Goal: Task Accomplishment & Management: Use online tool/utility

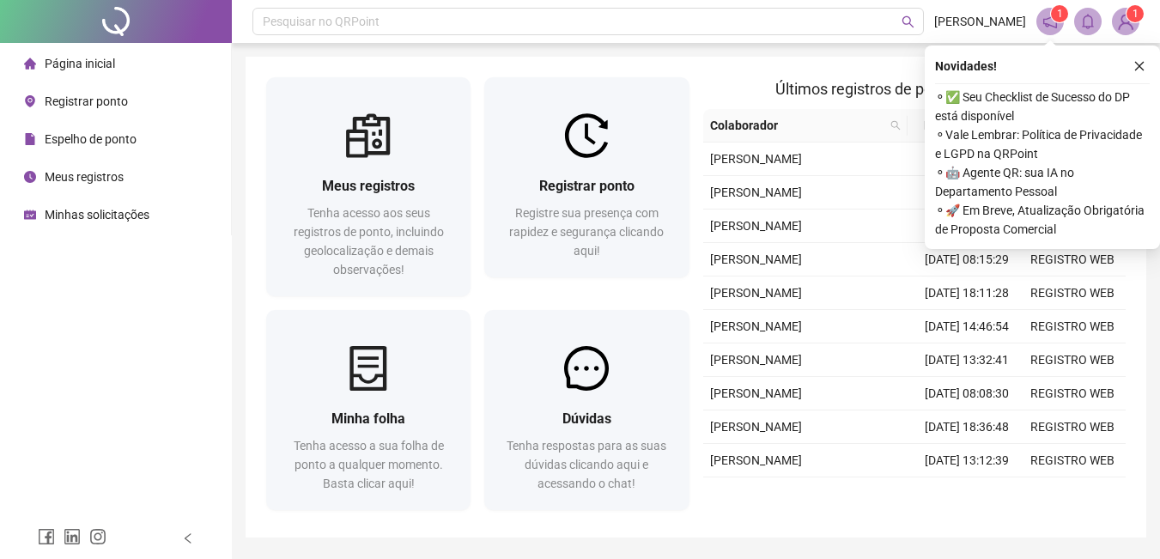
click at [446, 460] on div "Tenha acesso a sua folha de ponto a qualquer momento. Basta clicar aqui!" at bounding box center [368, 464] width 163 height 57
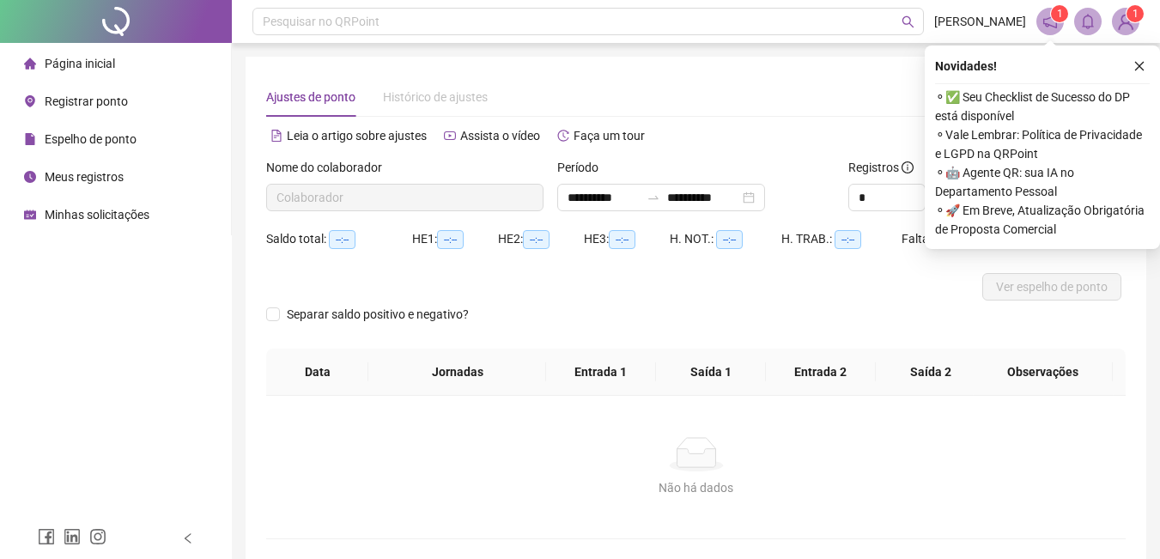
type input "**********"
click at [81, 94] on span "Registrar ponto" at bounding box center [86, 101] width 83 height 14
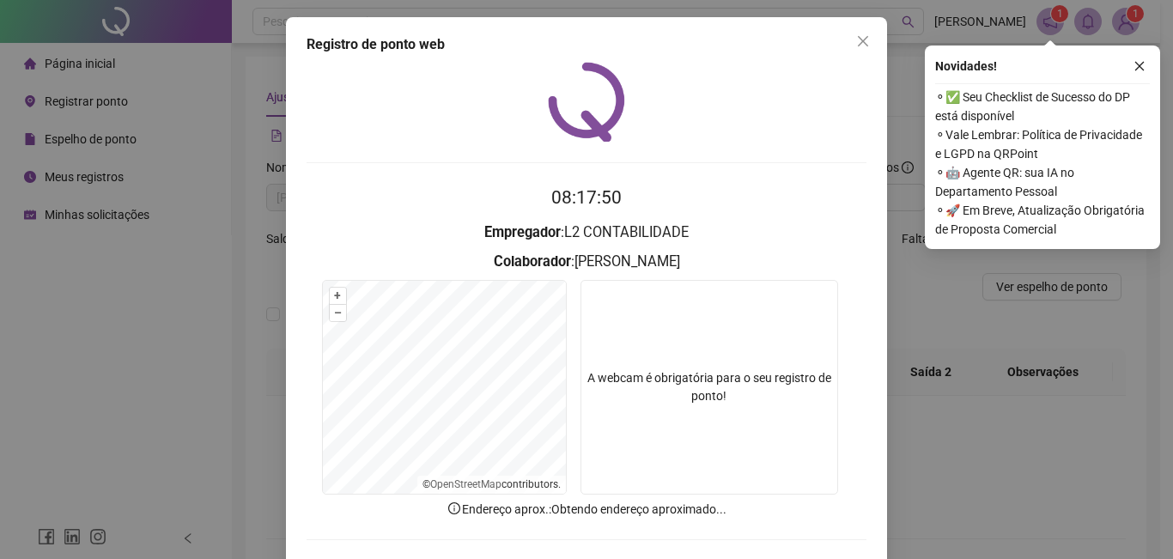
click at [1138, 56] on button "button" at bounding box center [1139, 66] width 21 height 21
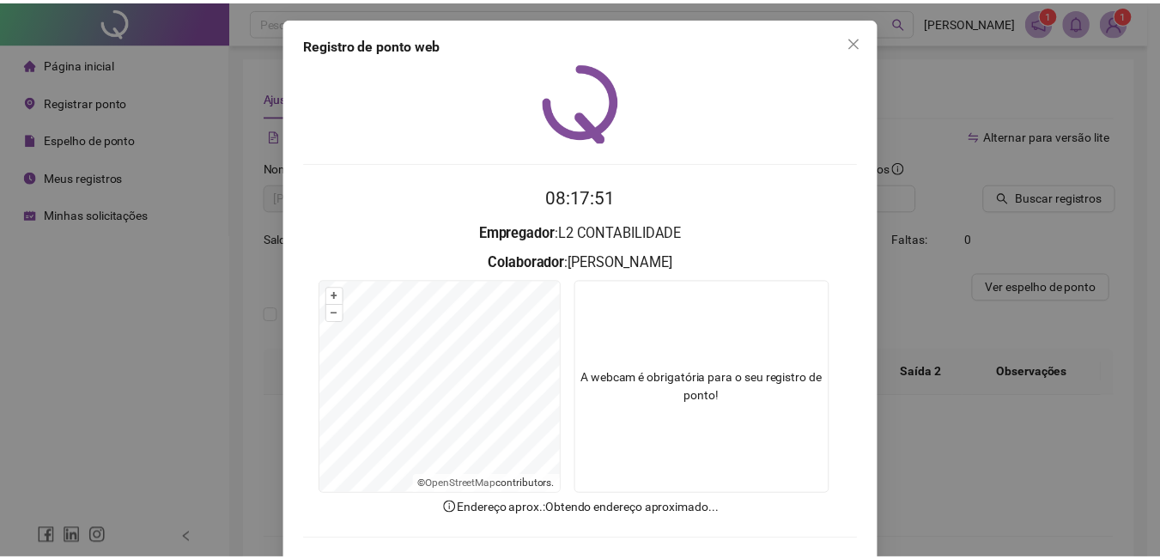
scroll to position [74, 0]
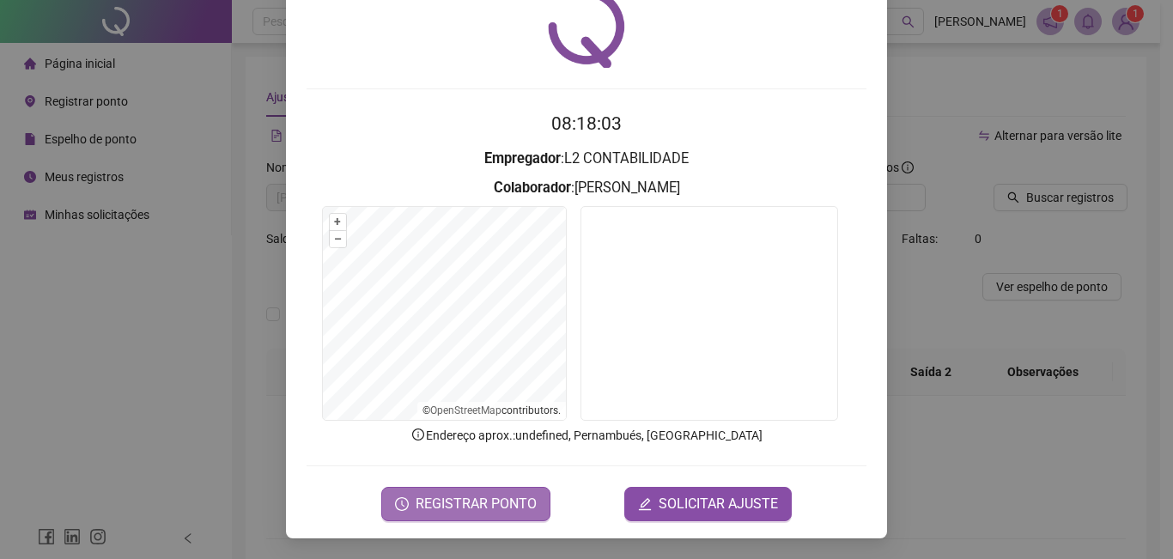
click at [479, 508] on span "REGISTRAR PONTO" at bounding box center [476, 504] width 121 height 21
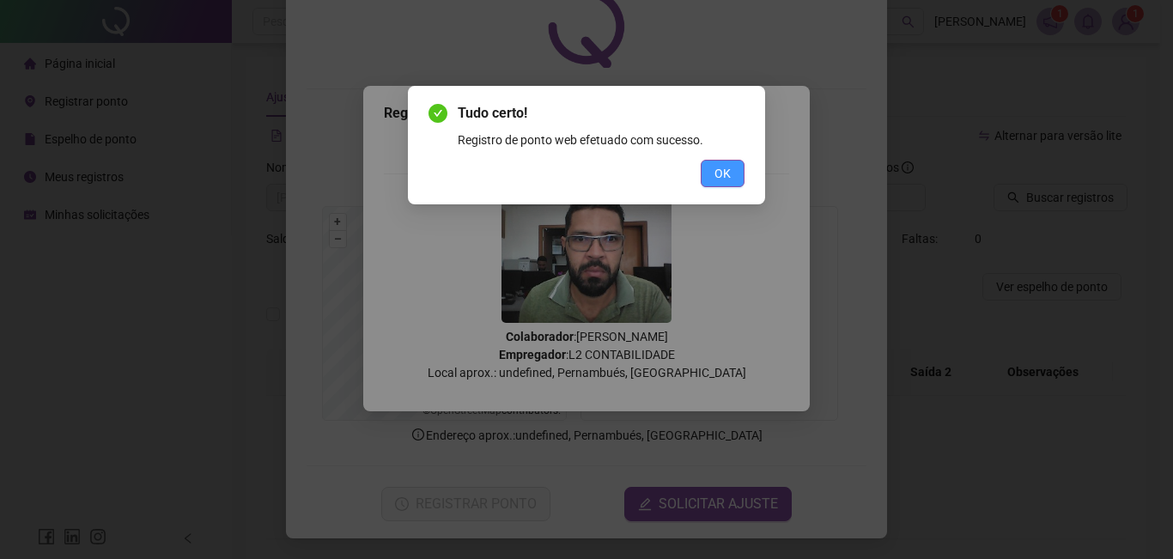
click at [715, 169] on span "OK" at bounding box center [722, 173] width 16 height 19
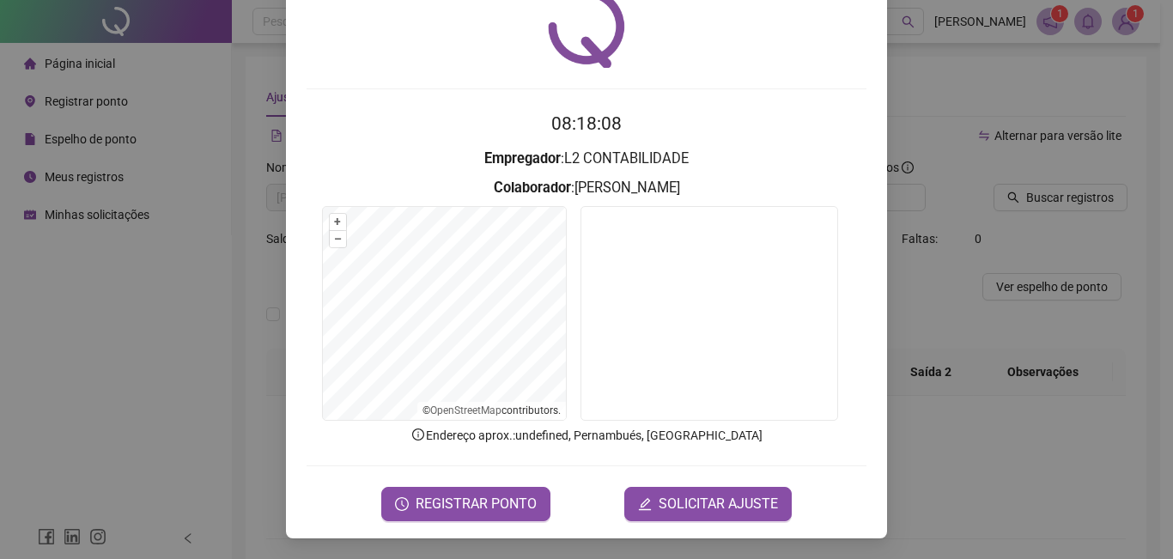
drag, startPoint x: 918, startPoint y: 112, endPoint x: 848, endPoint y: 221, distance: 128.6
click at [918, 112] on div "Registro de ponto web 08:18:08 Empregador : L2 CONTABILIDADE Colaborador : [PER…" at bounding box center [586, 279] width 1173 height 559
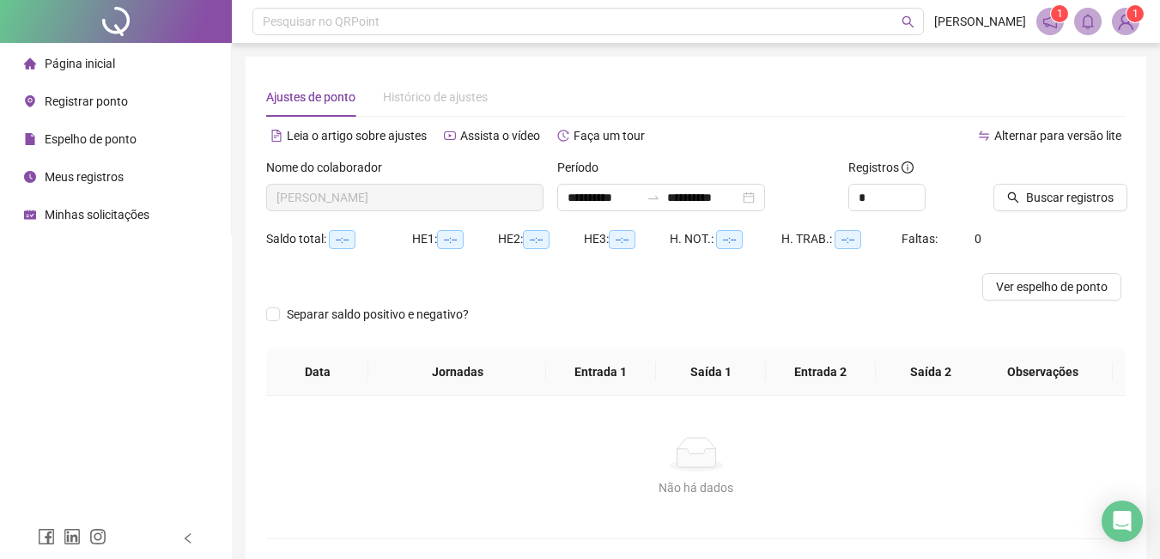
scroll to position [75, 0]
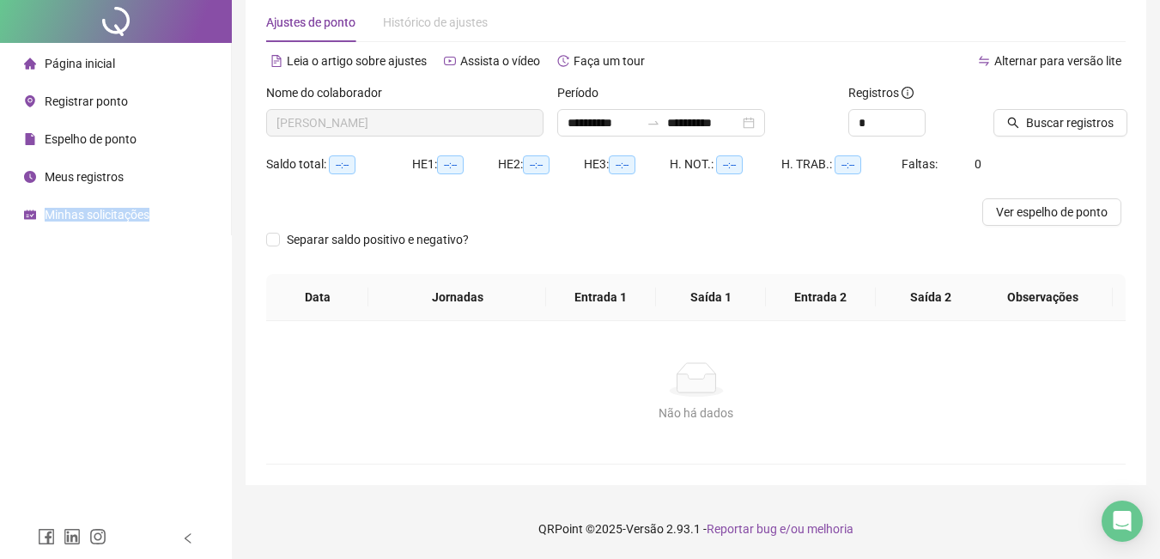
click at [0, 484] on html "**********" at bounding box center [580, 204] width 1160 height 559
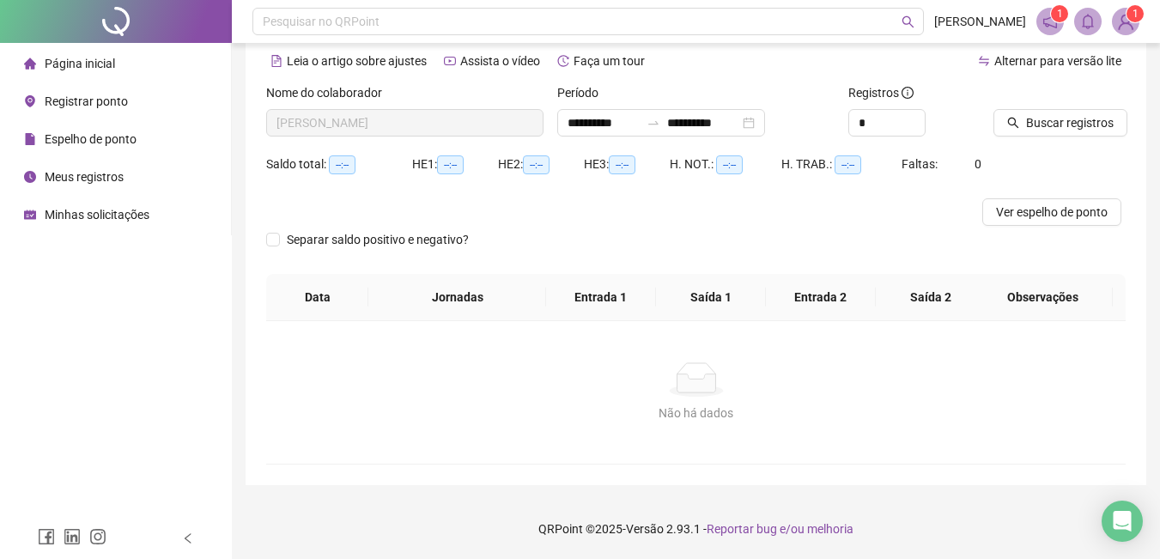
drag, startPoint x: 836, startPoint y: 440, endPoint x: 811, endPoint y: 436, distance: 26.0
click at [835, 439] on div "Não há dados Não há dados" at bounding box center [695, 392] width 859 height 143
